Goal: Task Accomplishment & Management: Complete application form

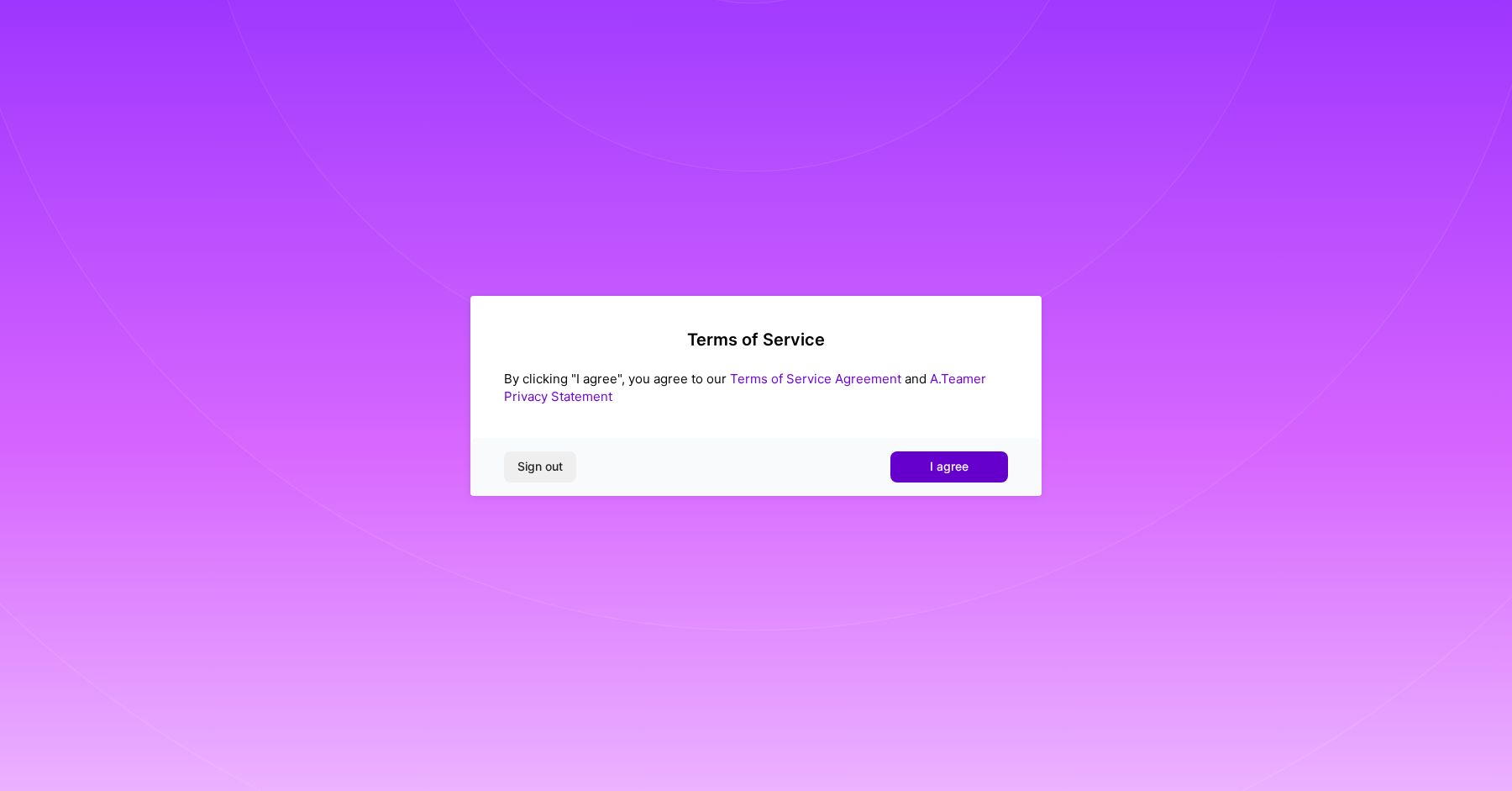
click at [938, 470] on span "I agree" at bounding box center [949, 467] width 39 height 17
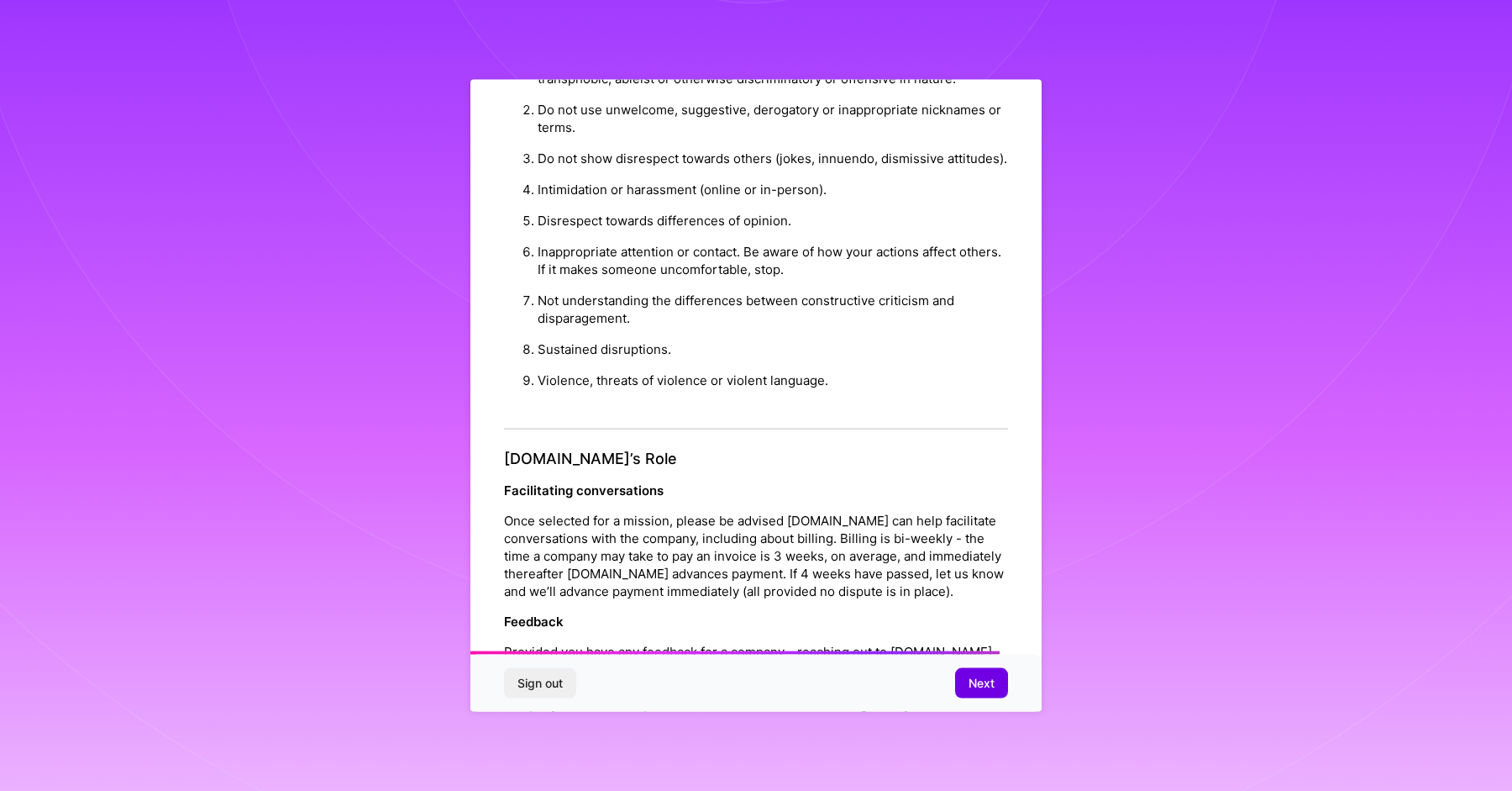
scroll to position [1672, 0]
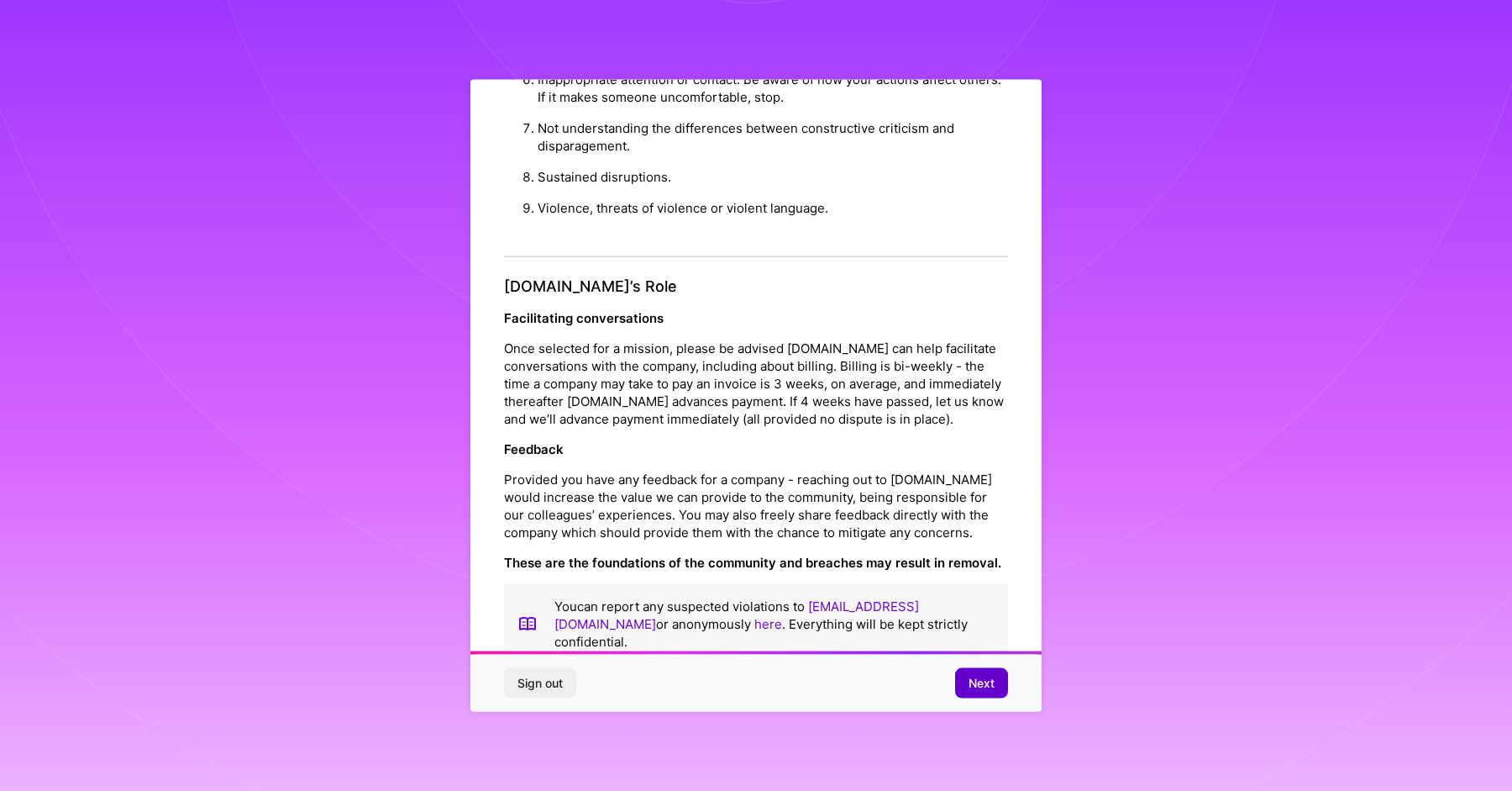
click at [969, 689] on span "Next" at bounding box center [981, 683] width 26 height 17
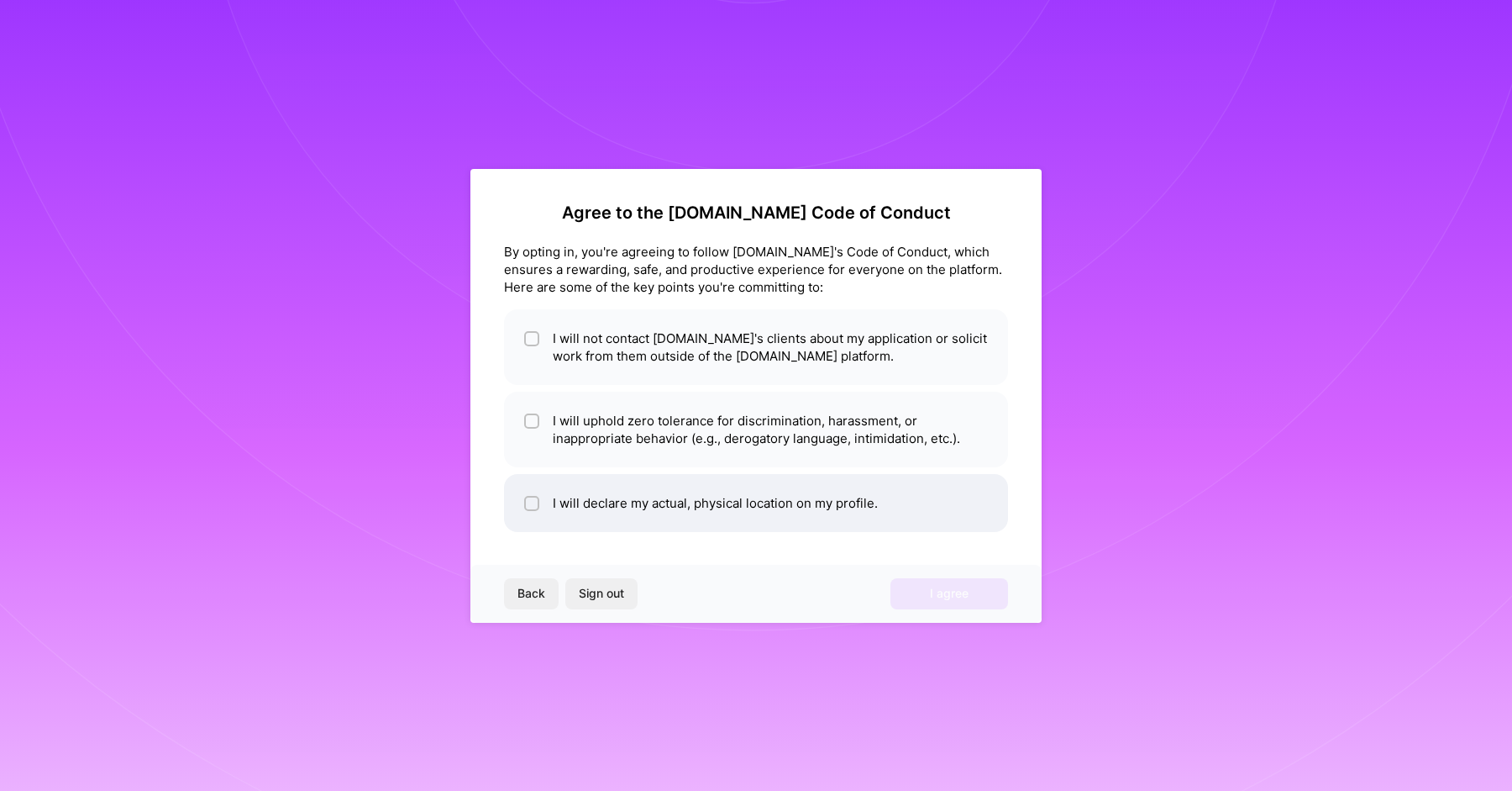
click at [790, 507] on li "I will declare my actual, physical location on my profile." at bounding box center [756, 503] width 504 height 58
checkbox input "true"
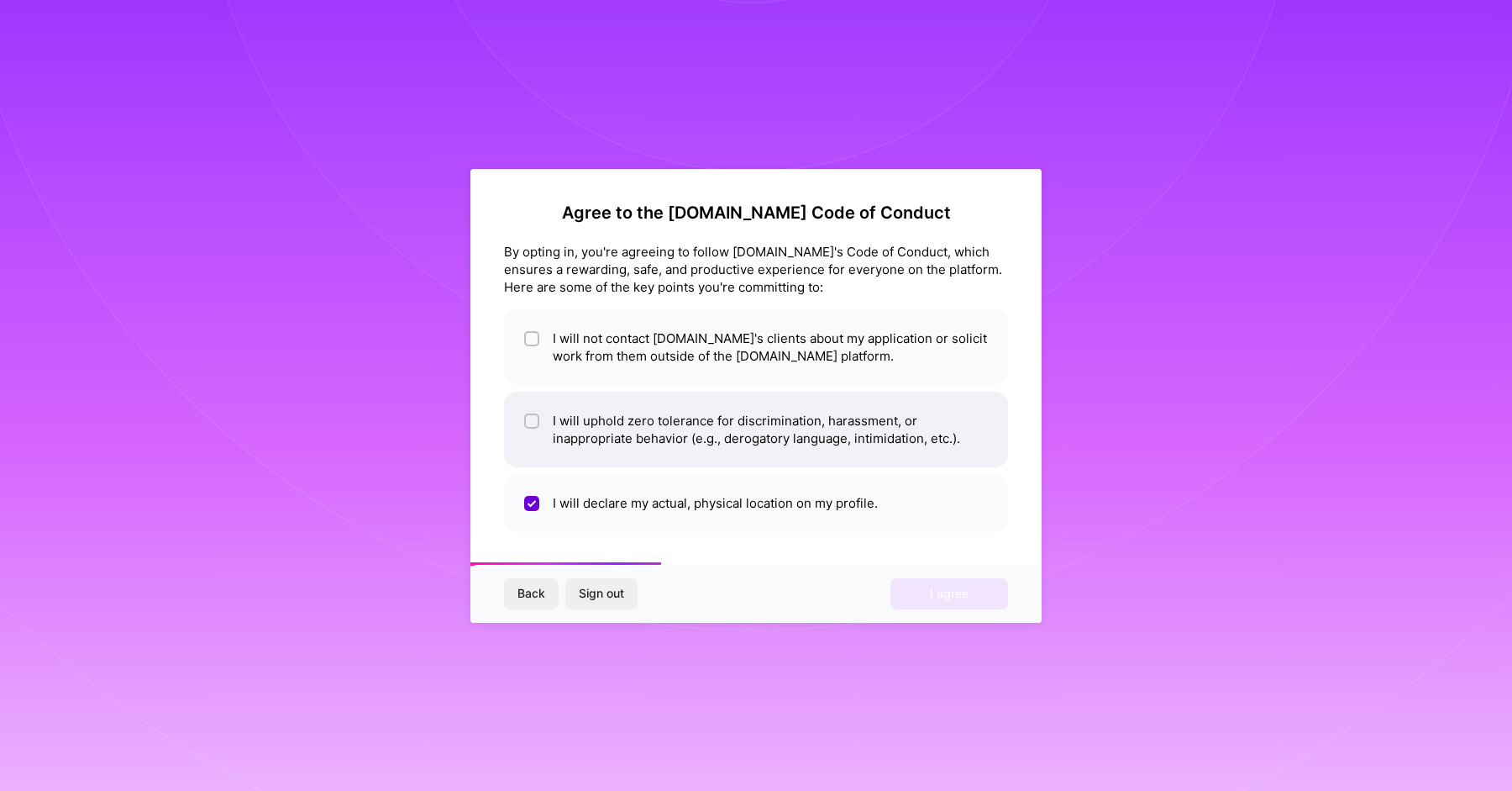
click at [754, 436] on li "I will uphold zero tolerance for discrimination, harassment, or inappropriate b…" at bounding box center [756, 430] width 504 height 76
checkbox input "true"
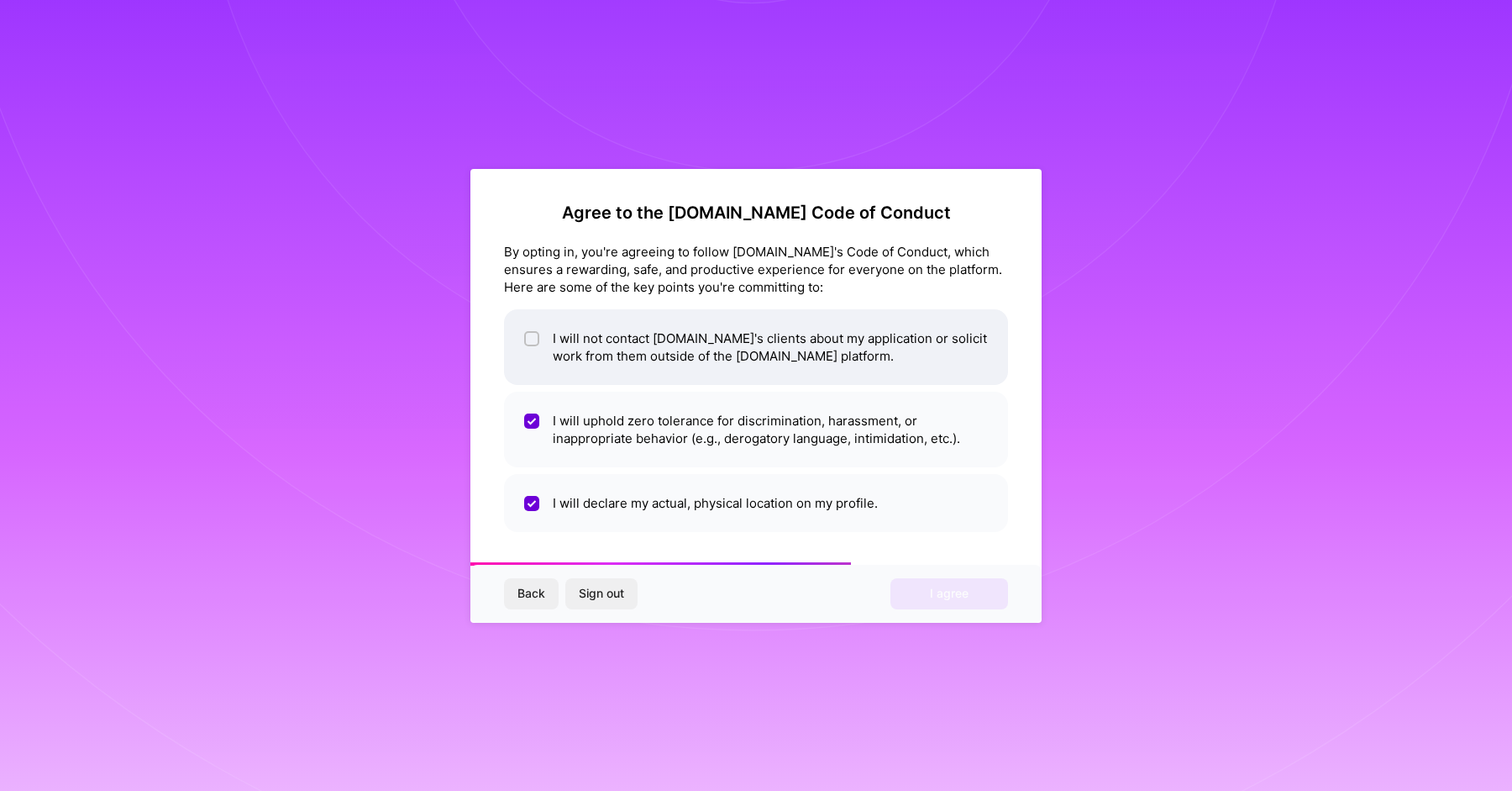
click at [728, 363] on li "I will not contact [DOMAIN_NAME]'s clients about my application or solicit work…" at bounding box center [756, 347] width 504 height 76
checkbox input "true"
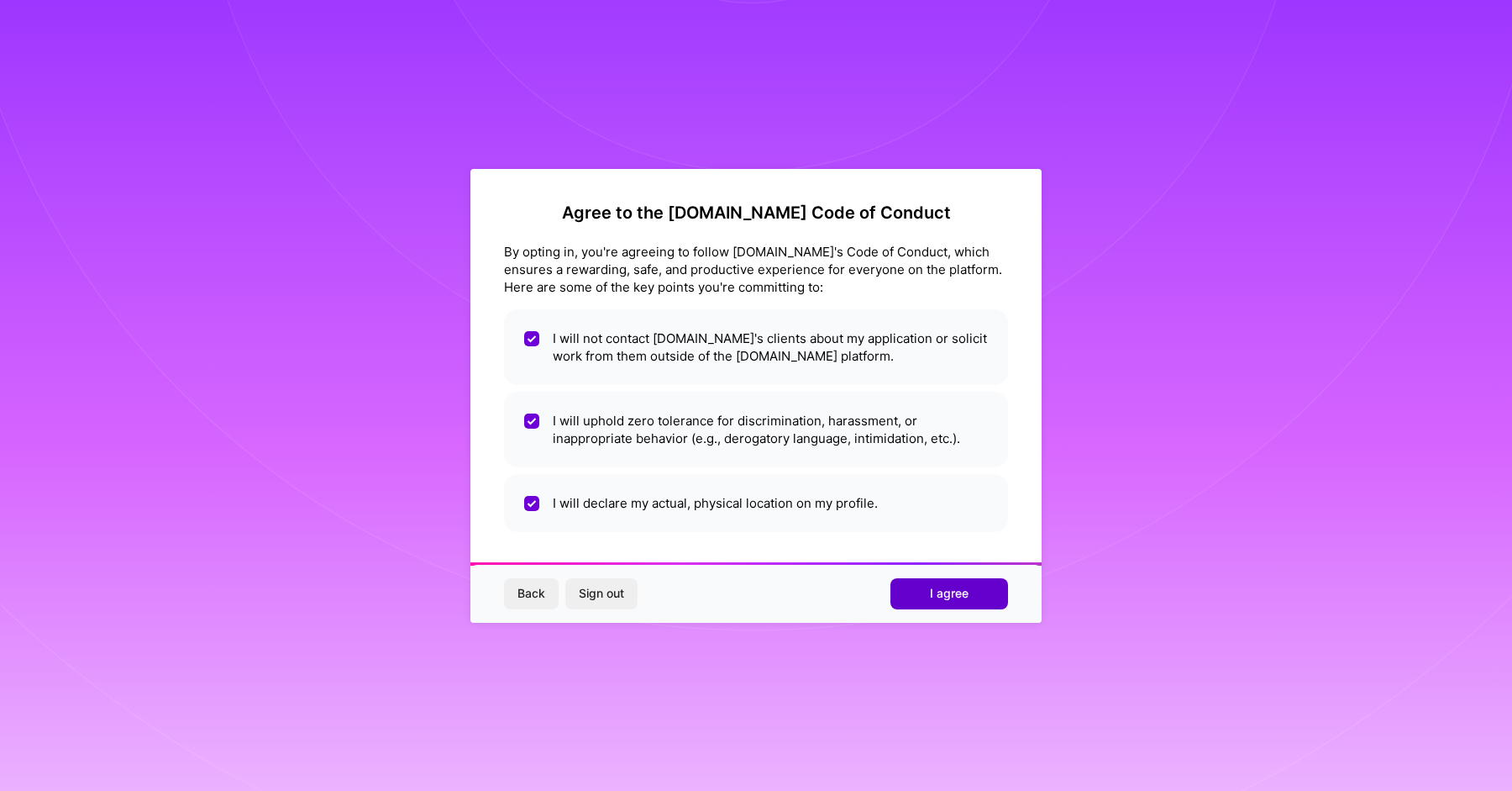
click at [956, 596] on span "I agree" at bounding box center [949, 593] width 39 height 17
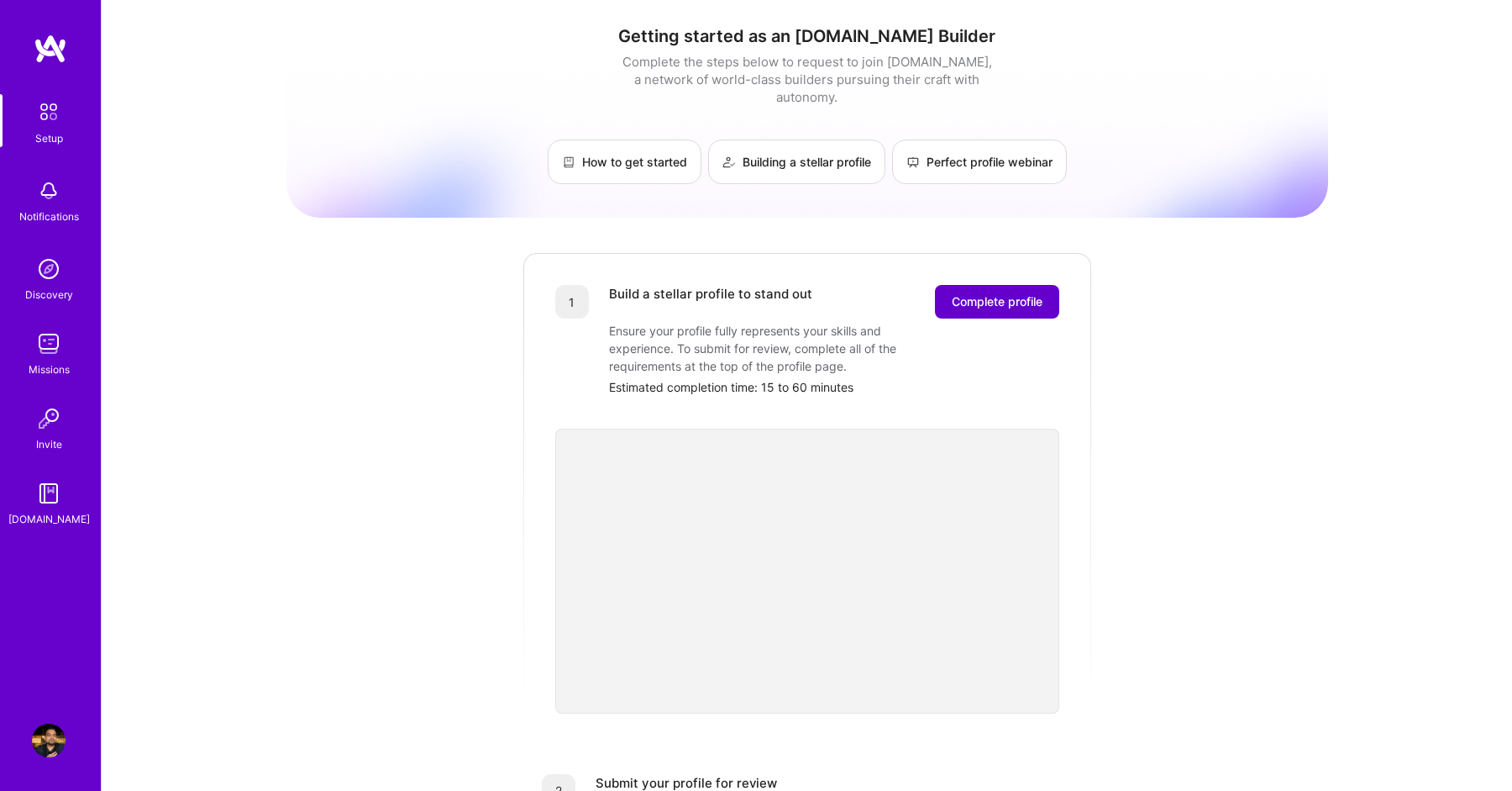
click at [962, 293] on span "Complete profile" at bounding box center [997, 302] width 91 height 17
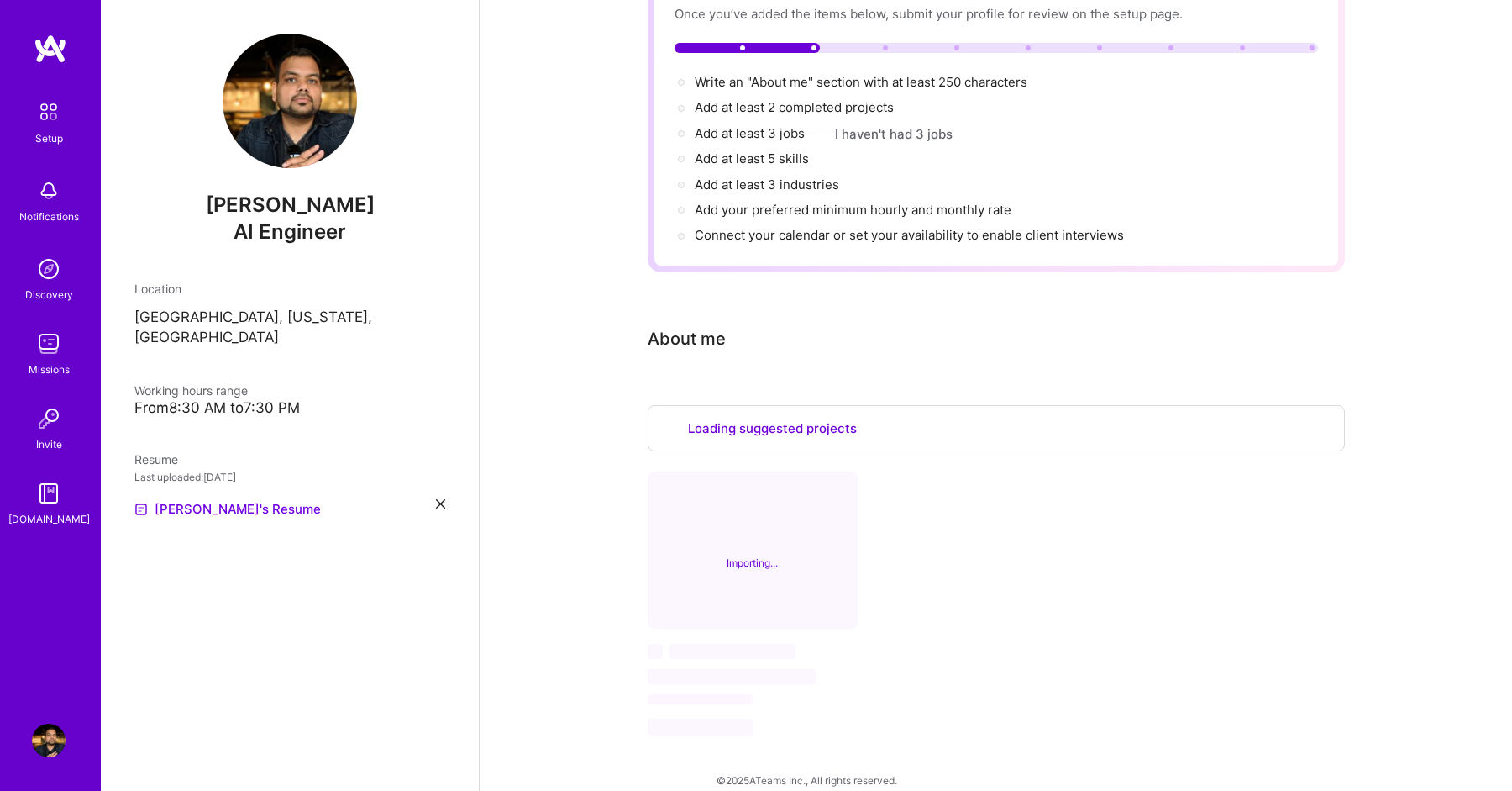
select select "US"
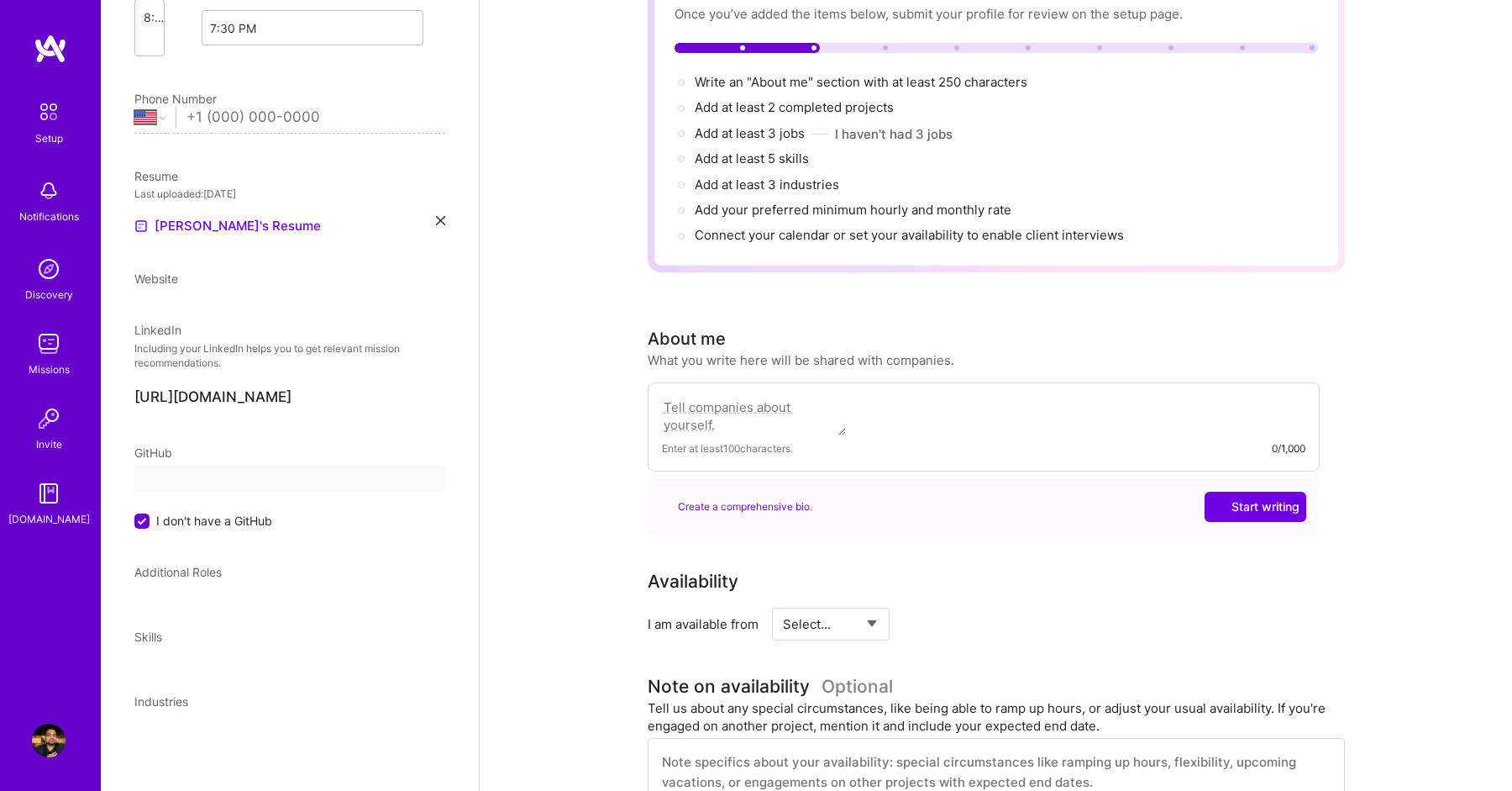
select select "US"
